Goal: Check status: Check status

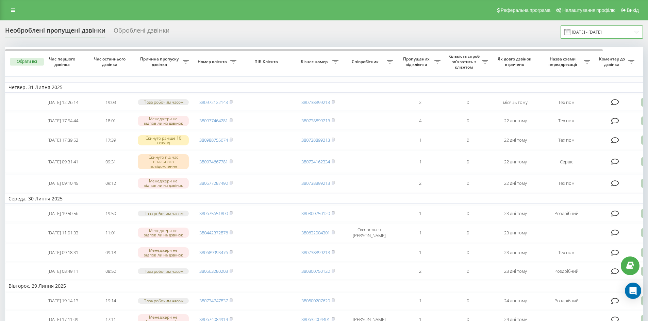
click at [593, 34] on input "[DATE] - [DATE]" at bounding box center [601, 32] width 82 height 13
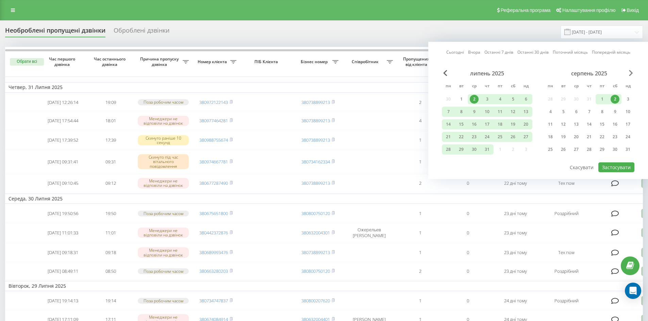
click at [630, 75] on span "Next Month" at bounding box center [631, 73] width 4 height 6
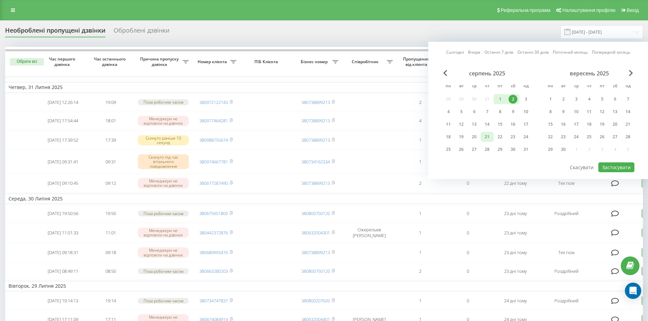
click at [488, 135] on div "21" at bounding box center [486, 137] width 9 height 9
click at [502, 137] on div "22" at bounding box center [499, 137] width 9 height 9
click at [622, 171] on button "Застосувати" at bounding box center [616, 168] width 36 height 10
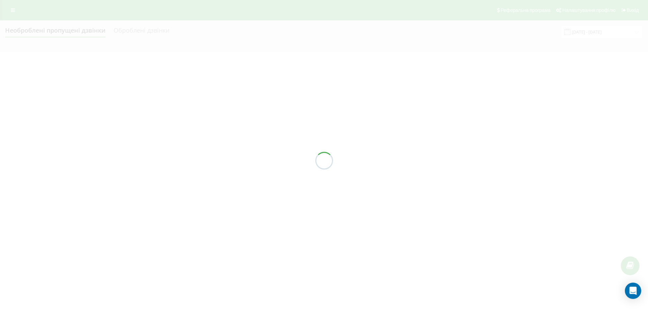
type input "[DATE] - [DATE]"
